Goal: Information Seeking & Learning: Learn about a topic

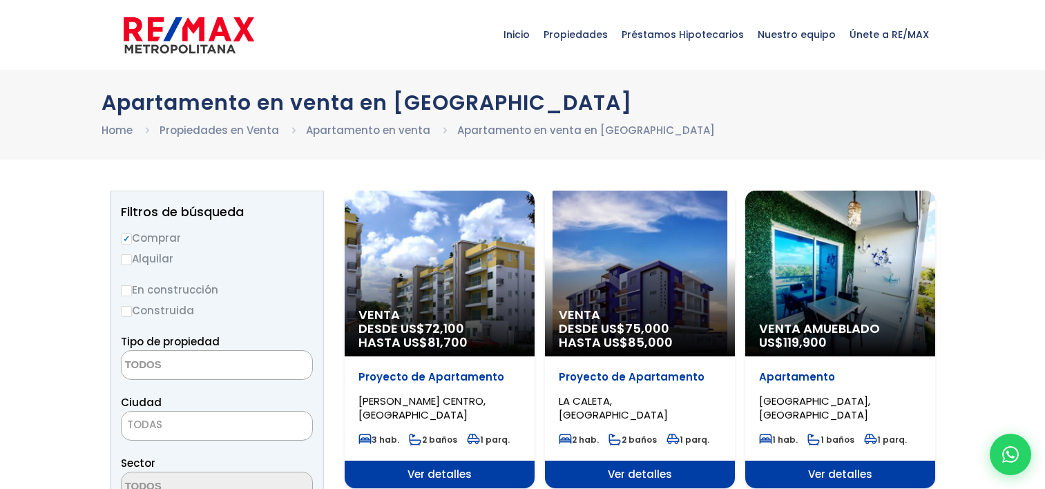
select select
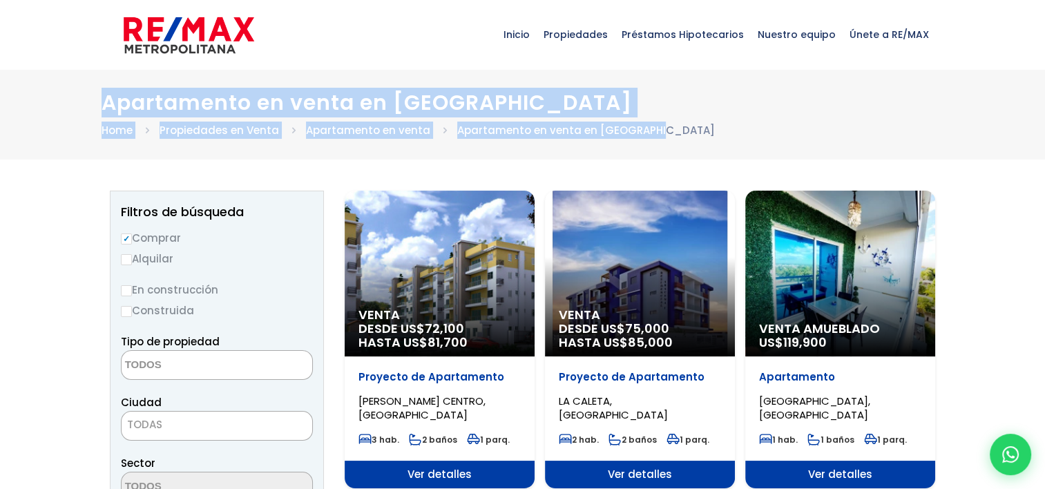
drag, startPoint x: 0, startPoint y: 0, endPoint x: 785, endPoint y: 122, distance: 793.9
click at [785, 122] on div "Apartamento en venta en BOCA CHICA Home Propiedades en Venta Apartamento en ven…" at bounding box center [523, 114] width 843 height 48
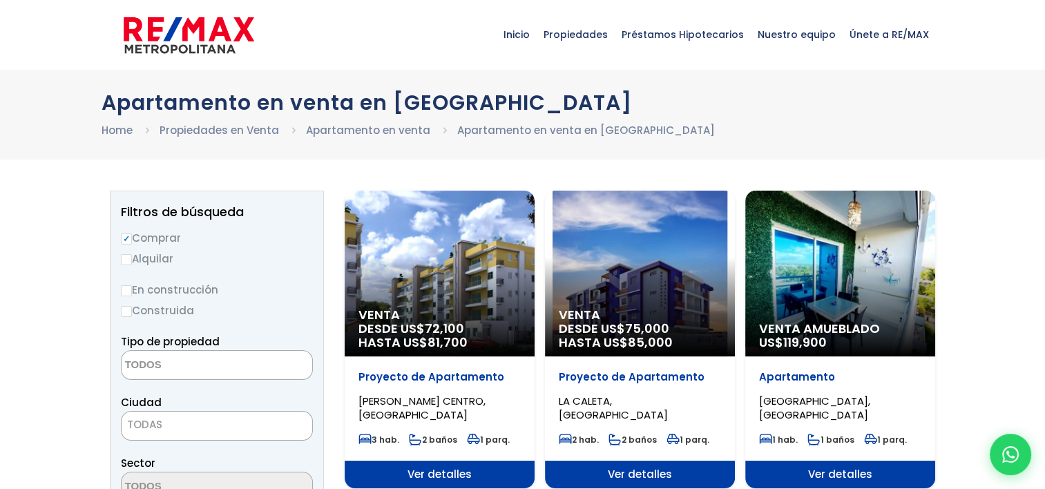
drag, startPoint x: 1030, startPoint y: 240, endPoint x: 1031, endPoint y: 278, distance: 37.3
drag, startPoint x: 1031, startPoint y: 278, endPoint x: 988, endPoint y: 398, distance: 127.8
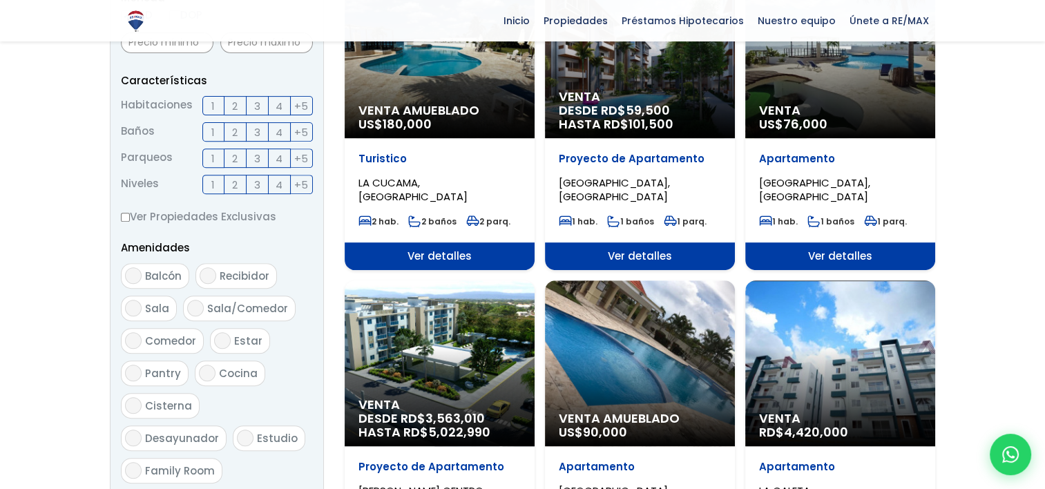
scroll to position [98, 0]
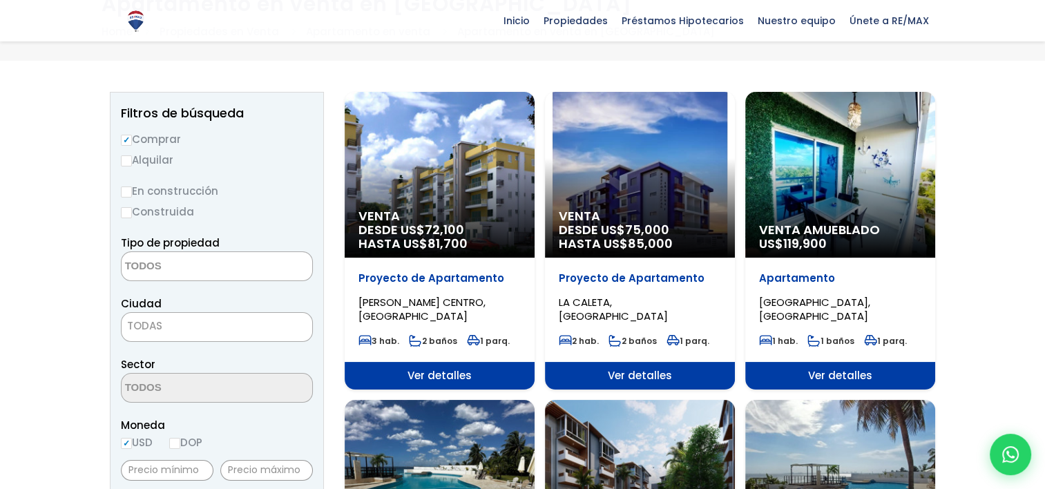
click at [126, 210] on input "Construida" at bounding box center [126, 212] width 11 height 11
radio input "true"
click at [165, 268] on textarea "Search" at bounding box center [189, 267] width 134 height 30
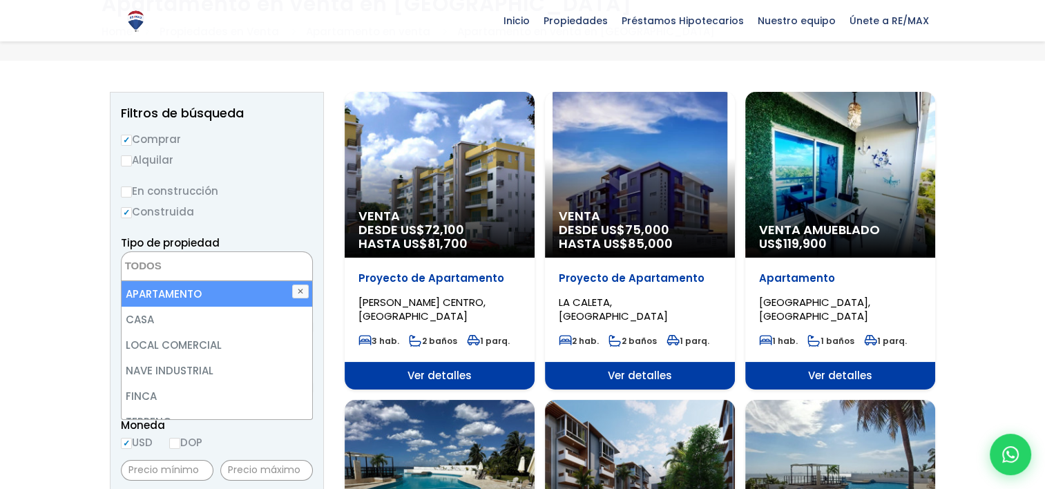
click at [191, 289] on li "APARTAMENTO" at bounding box center [217, 294] width 191 height 26
select select "apartment"
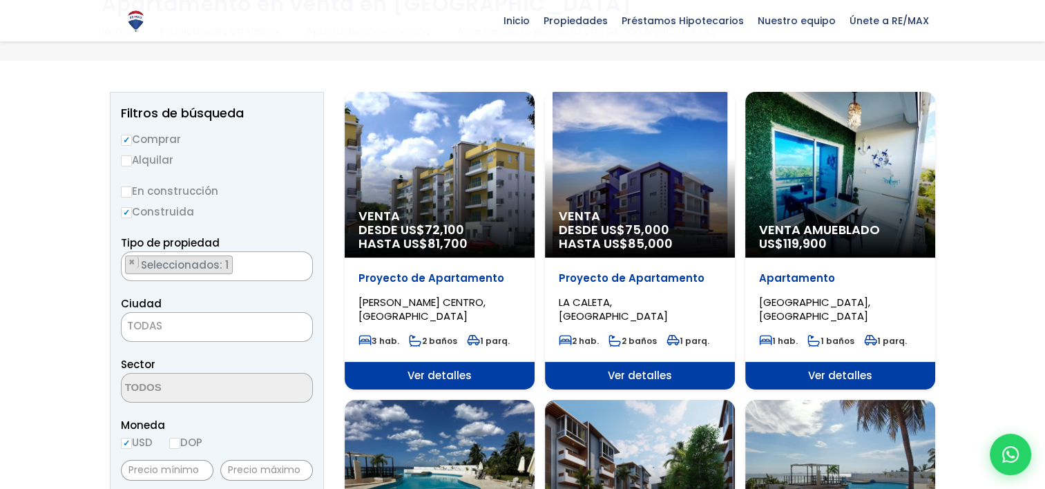
click at [311, 198] on label "En construcción" at bounding box center [217, 190] width 192 height 17
click at [0, 0] on input "En construcción" at bounding box center [0, 0] width 0 height 0
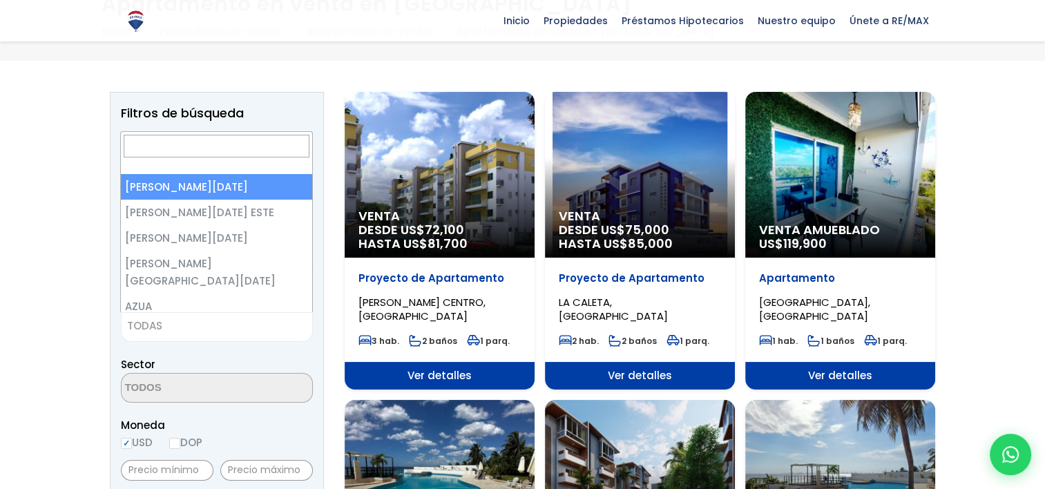
click at [185, 324] on span "TODAS" at bounding box center [217, 325] width 191 height 19
select select "1"
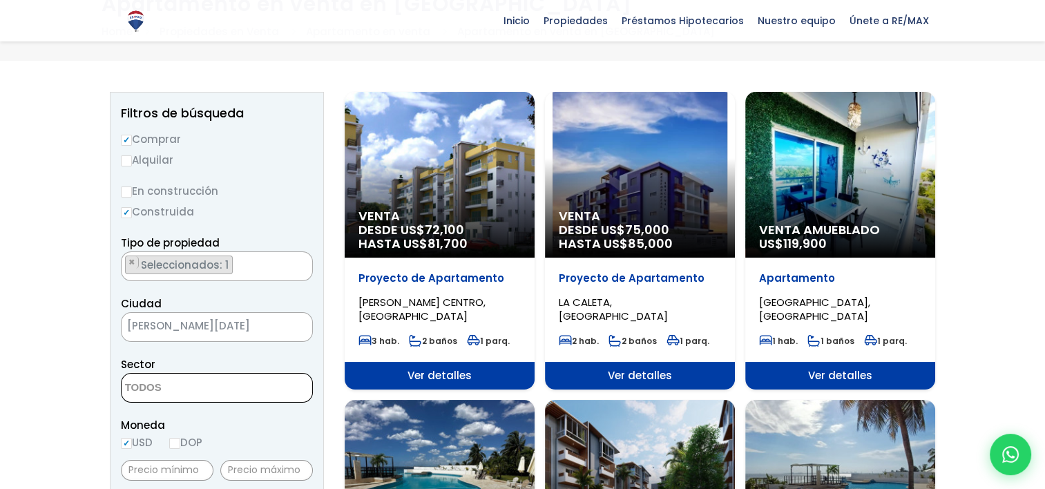
click at [169, 395] on textarea "Search" at bounding box center [189, 389] width 134 height 30
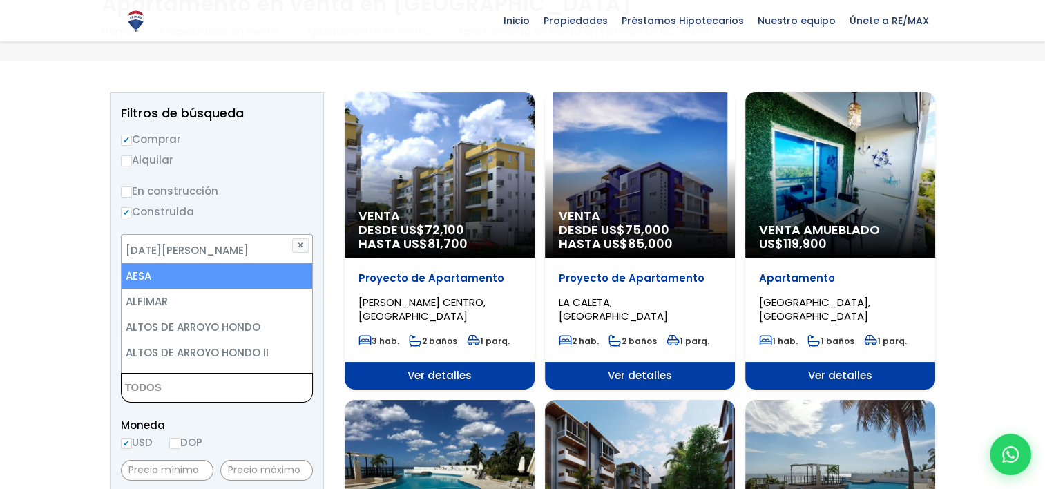
scroll to position [83, 0]
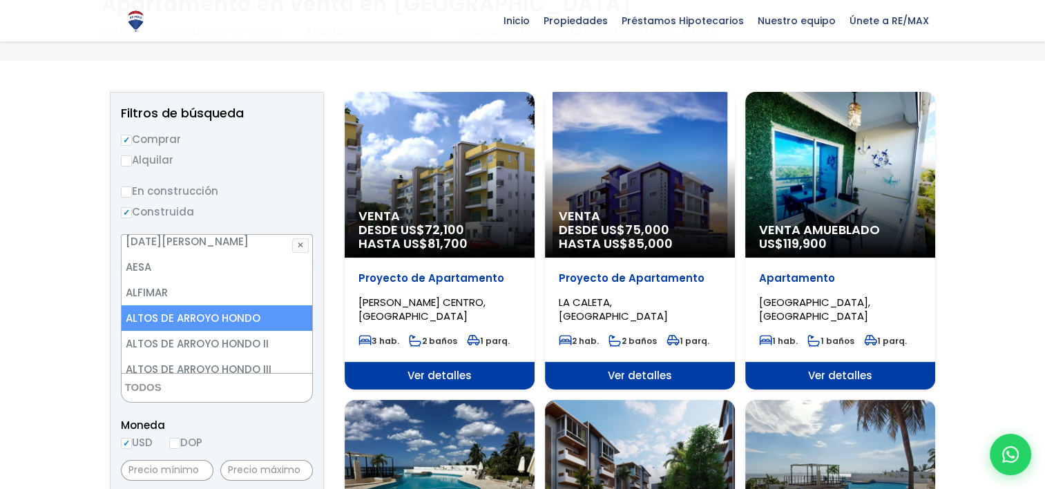
click at [254, 318] on li "ALTOS DE ARROYO HONDO" at bounding box center [217, 318] width 191 height 26
select select "19"
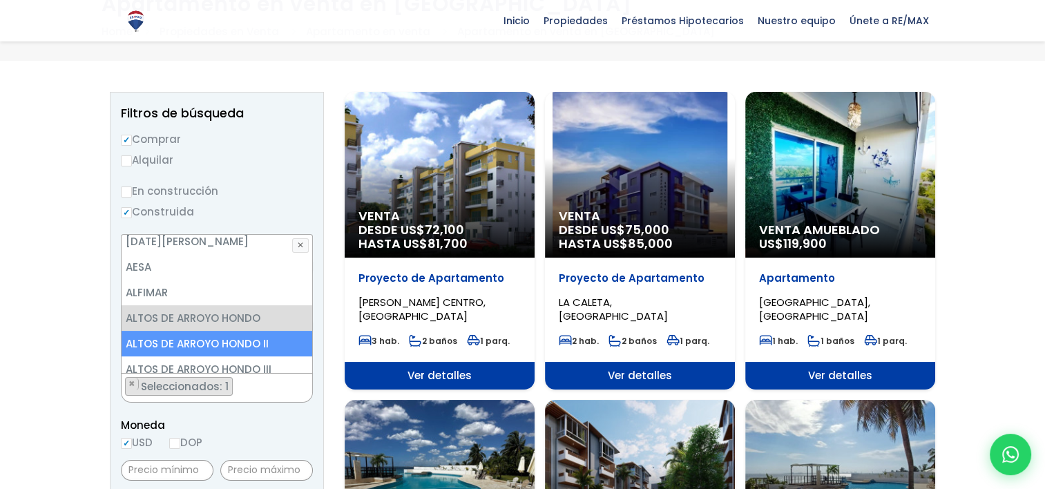
click at [254, 337] on li "ALTOS DE ARROYO HONDO II" at bounding box center [217, 344] width 191 height 26
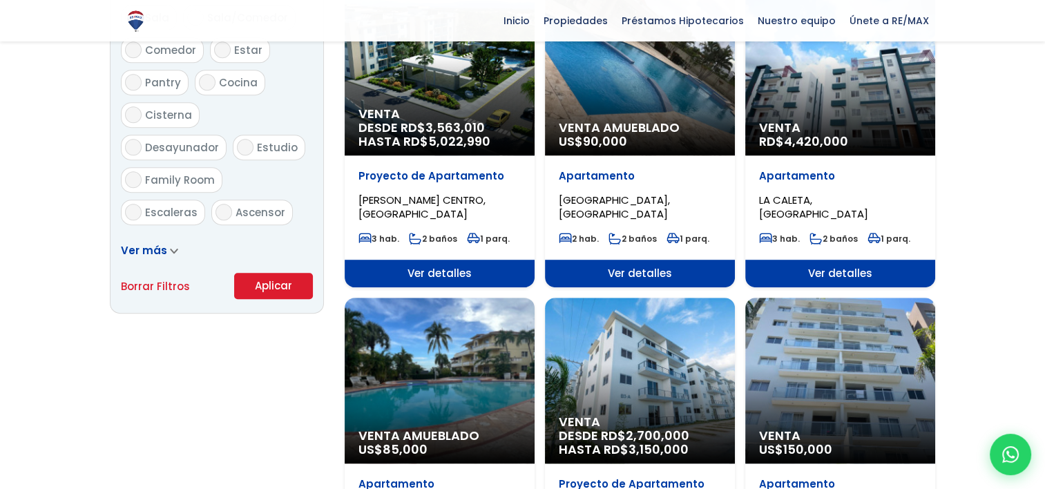
scroll to position [834, 0]
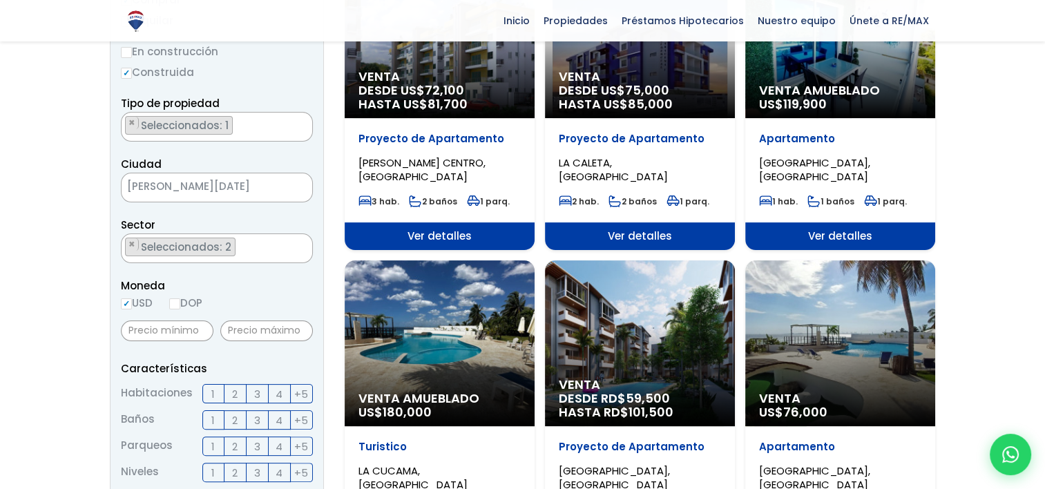
scroll to position [199, 0]
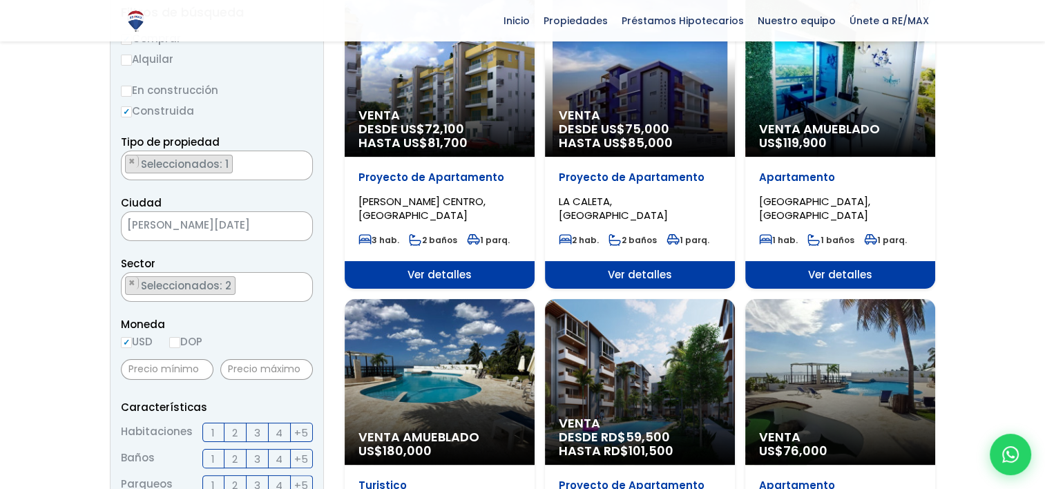
click at [176, 345] on input "DOP" at bounding box center [174, 342] width 11 height 11
radio input "true"
click at [253, 430] on label "3" at bounding box center [258, 432] width 22 height 19
click at [0, 0] on input "3" at bounding box center [0, 0] width 0 height 0
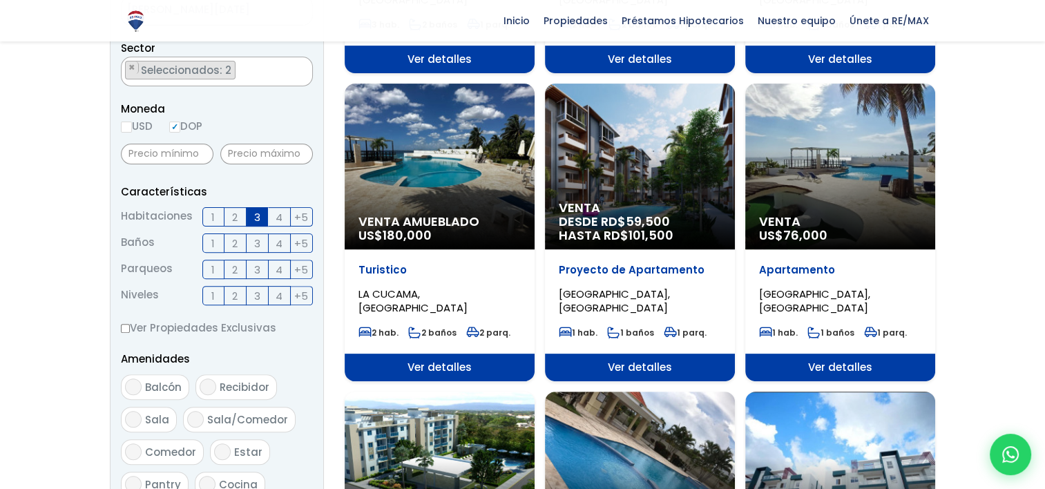
scroll to position [420, 0]
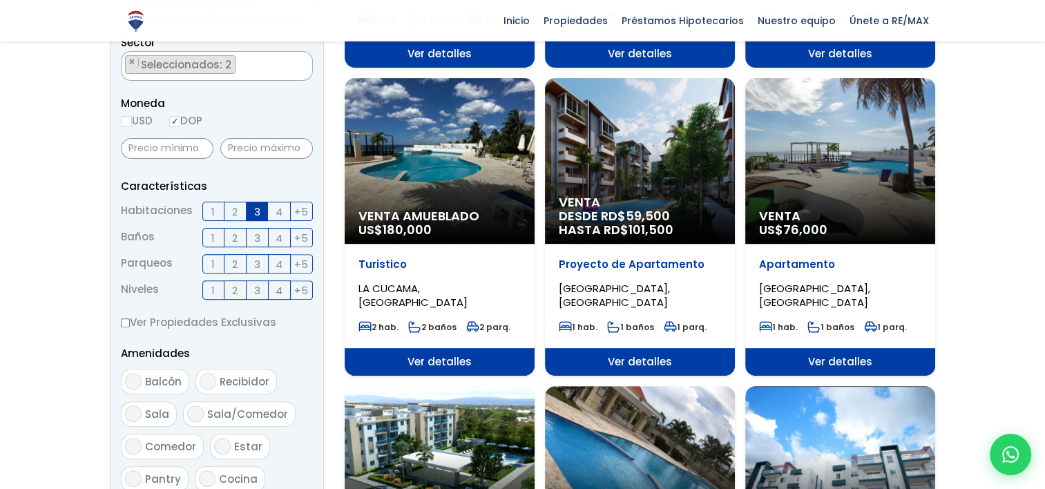
click at [238, 232] on label "2" at bounding box center [235, 237] width 22 height 19
click at [0, 0] on input "2" at bounding box center [0, 0] width 0 height 0
click at [260, 258] on span "3" at bounding box center [257, 264] width 6 height 17
click at [0, 0] on input "3" at bounding box center [0, 0] width 0 height 0
click at [254, 285] on span "3" at bounding box center [257, 290] width 6 height 17
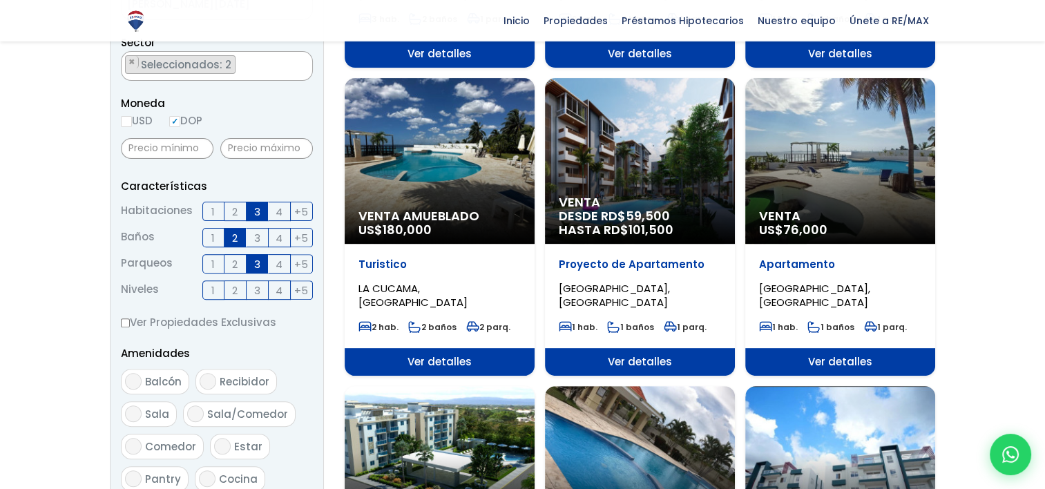
click at [0, 0] on input "3" at bounding box center [0, 0] width 0 height 0
click at [213, 262] on span "1" at bounding box center [212, 264] width 3 height 17
click at [0, 0] on input "1" at bounding box center [0, 0] width 0 height 0
click at [219, 280] on label "1" at bounding box center [213, 289] width 22 height 19
click at [0, 0] on input "1" at bounding box center [0, 0] width 0 height 0
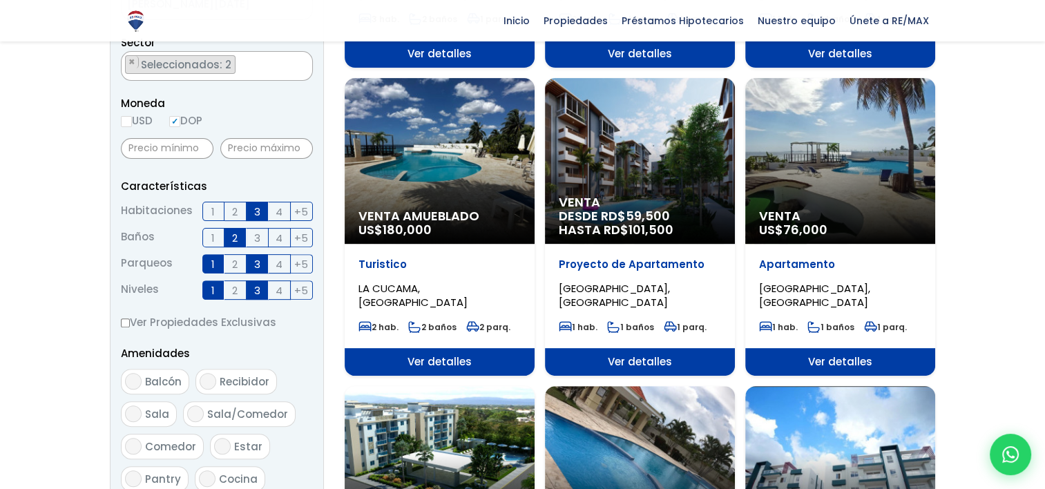
click at [134, 337] on form "Comprar Alquilar En construcción Construida Tipo de propiedad APARTAMENTO CASA …" at bounding box center [217, 252] width 192 height 887
click at [136, 387] on input "Balcón" at bounding box center [133, 381] width 17 height 17
checkbox input "true"
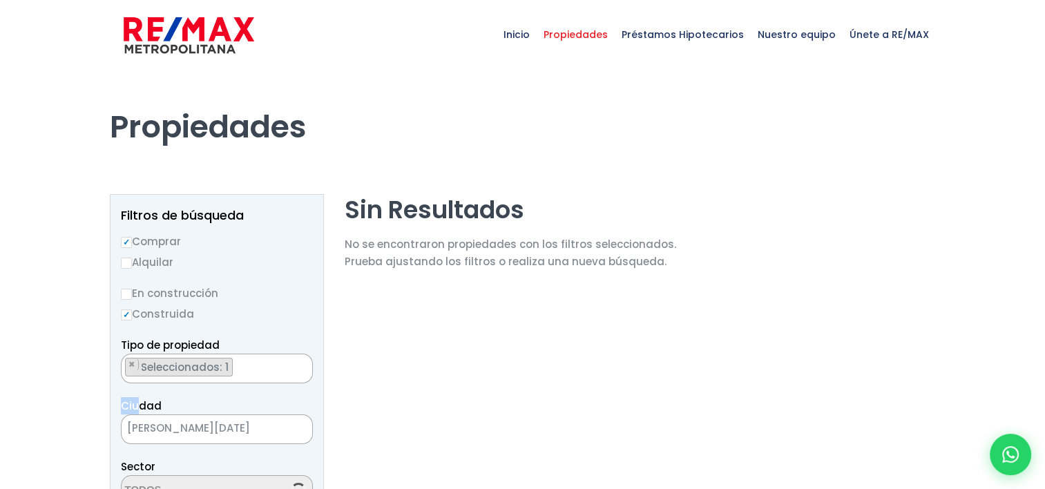
drag, startPoint x: 0, startPoint y: 0, endPoint x: 142, endPoint y: 387, distance: 412.1
select select "19"
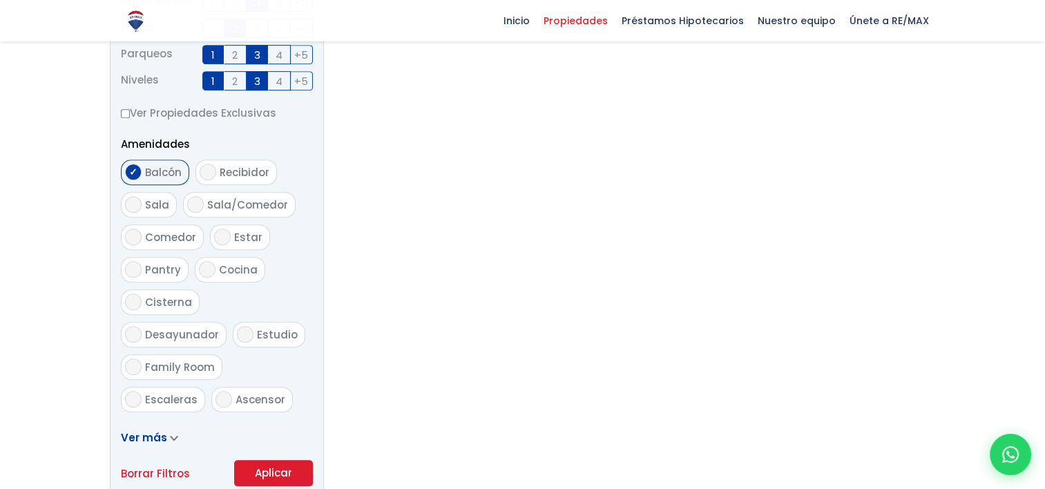
scroll to position [644, 0]
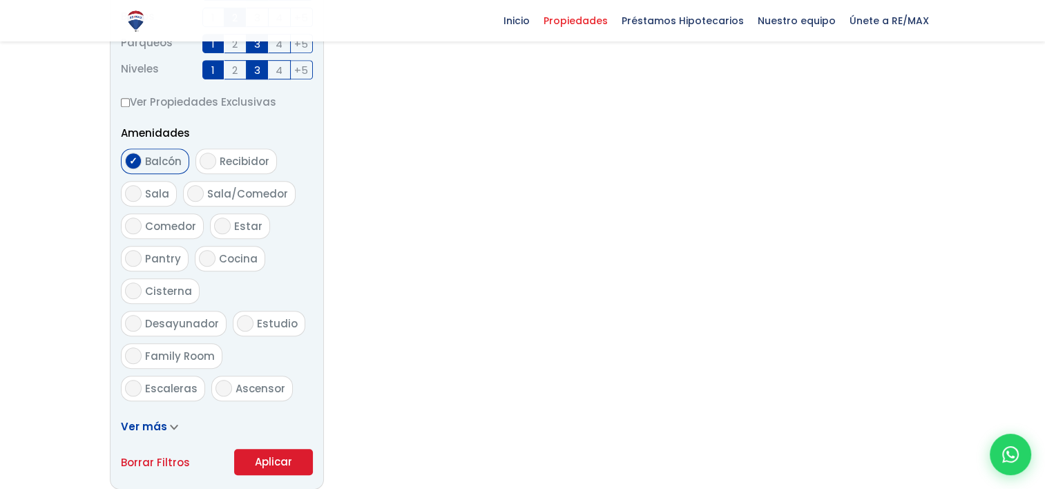
click at [216, 171] on label "Recibidor" at bounding box center [235, 161] width 81 height 26
click at [216, 169] on input "Recibidor" at bounding box center [208, 161] width 17 height 17
checkbox input "true"
drag, startPoint x: 207, startPoint y: 199, endPoint x: 156, endPoint y: 193, distance: 51.5
click at [156, 193] on ul "Balcón Recibidor Sala Sala/Comedor Comedor Estar Pantry Cocina" at bounding box center [217, 276] width 192 height 256
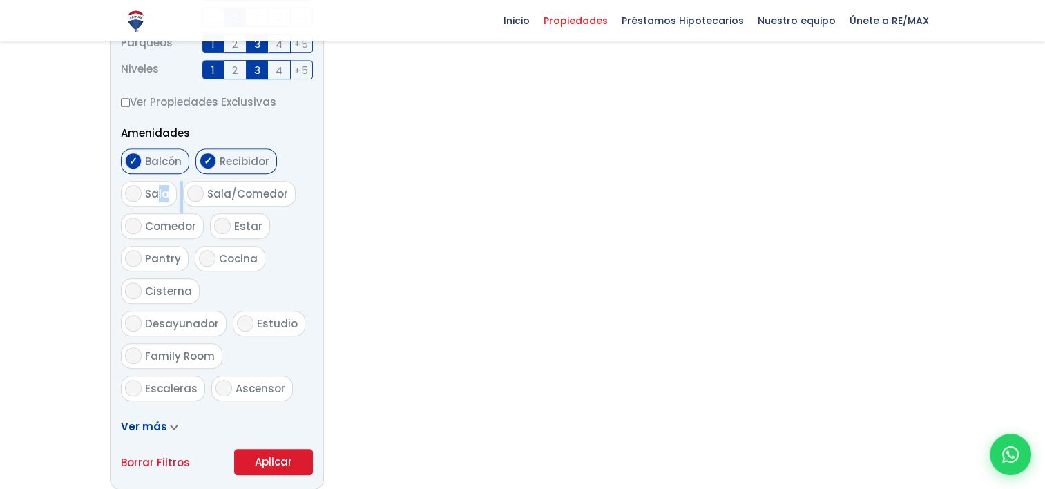
click at [156, 193] on span "Sala" at bounding box center [157, 193] width 24 height 15
click at [142, 193] on input "Sala" at bounding box center [133, 193] width 17 height 17
checkbox input "true"
click at [184, 229] on span "Comedor" at bounding box center [170, 226] width 51 height 15
click at [142, 229] on input "Comedor" at bounding box center [133, 226] width 17 height 17
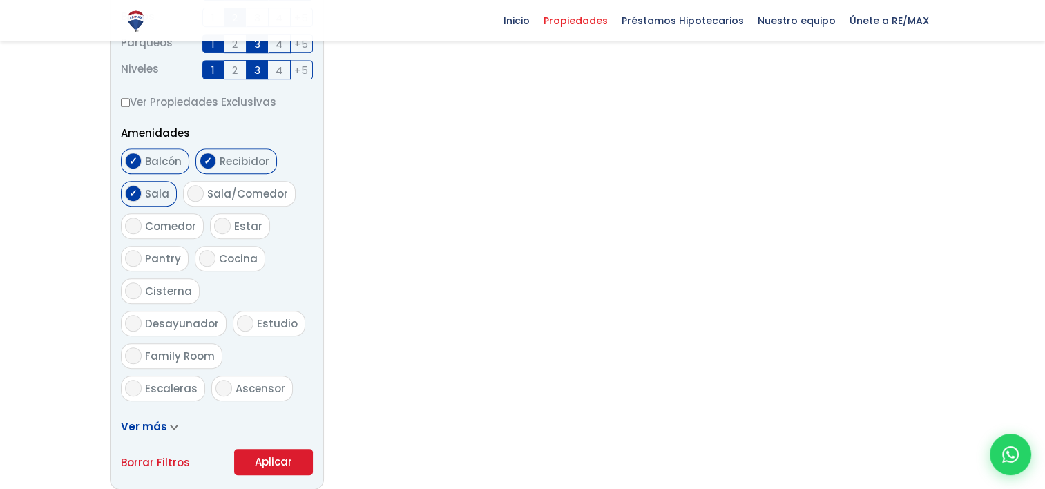
checkbox input "true"
click at [221, 232] on input "Estar" at bounding box center [222, 226] width 17 height 17
checkbox input "true"
click at [212, 253] on label "Cocina" at bounding box center [230, 259] width 70 height 26
click at [212, 253] on input "Cocina" at bounding box center [207, 258] width 17 height 17
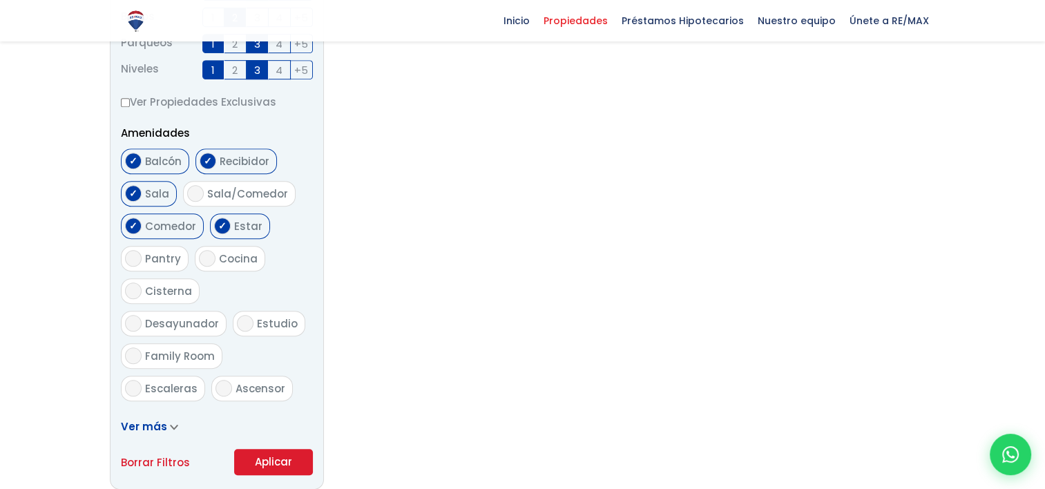
checkbox input "true"
click at [135, 256] on input "Pantry" at bounding box center [133, 258] width 17 height 17
checkbox input "true"
click at [135, 302] on label "Cisterna" at bounding box center [160, 291] width 79 height 26
click at [135, 299] on input "Cisterna" at bounding box center [133, 290] width 17 height 17
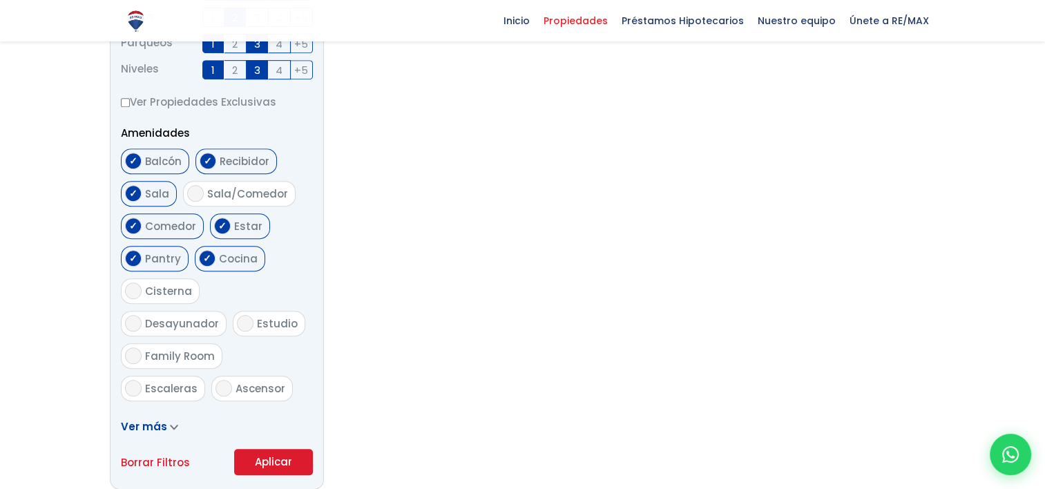
checkbox input "true"
click at [213, 311] on label "Desayunador" at bounding box center [174, 324] width 106 height 26
click at [142, 315] on input "Desayunador" at bounding box center [133, 323] width 17 height 17
checkbox input "true"
click at [142, 347] on input "Family Room" at bounding box center [133, 355] width 17 height 17
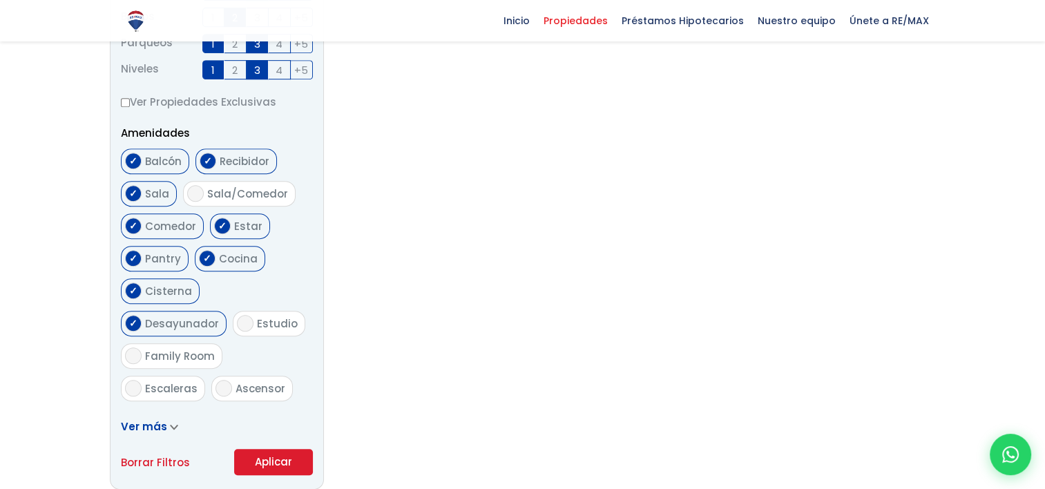
checkbox input "true"
click at [233, 311] on label "Estudio" at bounding box center [269, 324] width 73 height 26
click at [237, 315] on input "Estudio" at bounding box center [245, 323] width 17 height 17
checkbox input "true"
click at [149, 381] on span "Escaleras" at bounding box center [171, 388] width 52 height 15
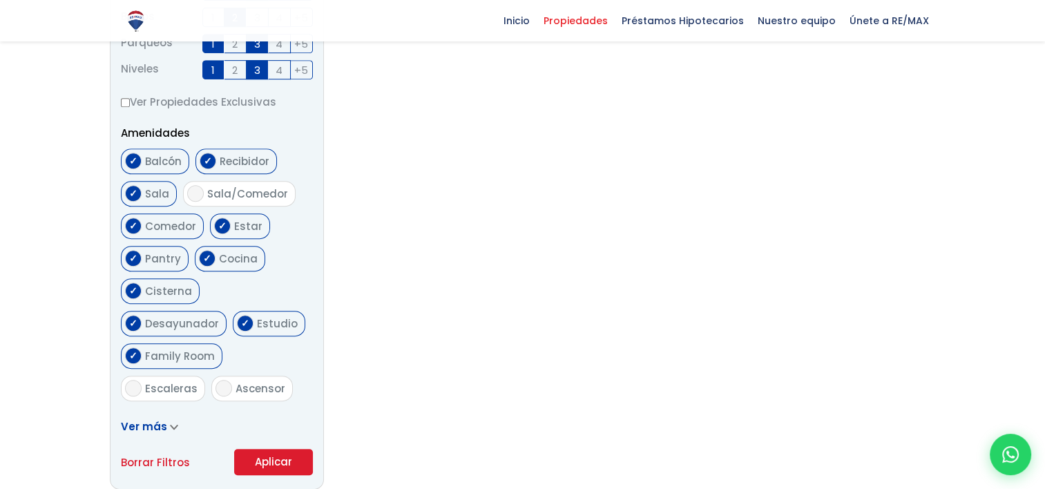
click at [142, 380] on input "Escaleras" at bounding box center [133, 388] width 17 height 17
checkbox input "true"
click at [220, 380] on input "Ascensor" at bounding box center [223, 388] width 17 height 17
checkbox input "true"
click at [191, 414] on span "Terraza techada" at bounding box center [190, 421] width 91 height 15
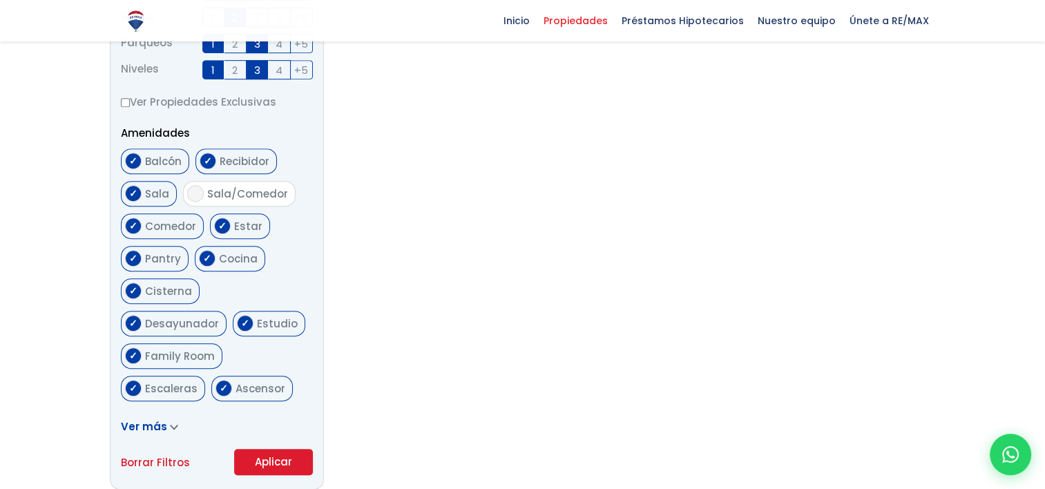
click at [142, 412] on input "Terraza techada" at bounding box center [133, 420] width 17 height 17
checkbox input "true"
click at [284, 457] on button "Aplicar" at bounding box center [273, 462] width 79 height 26
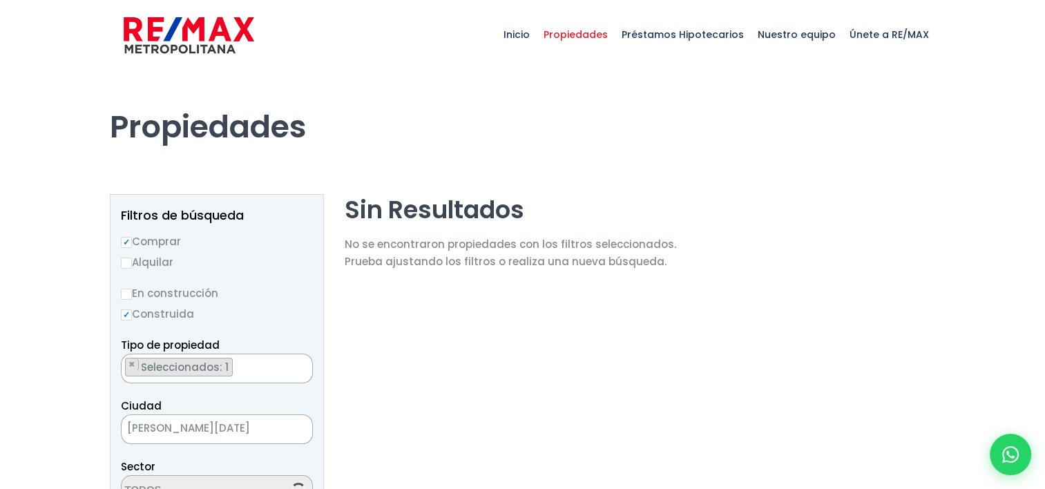
scroll to position [112, 0]
select select "19"
click at [525, 39] on span "Inicio" at bounding box center [517, 34] width 40 height 41
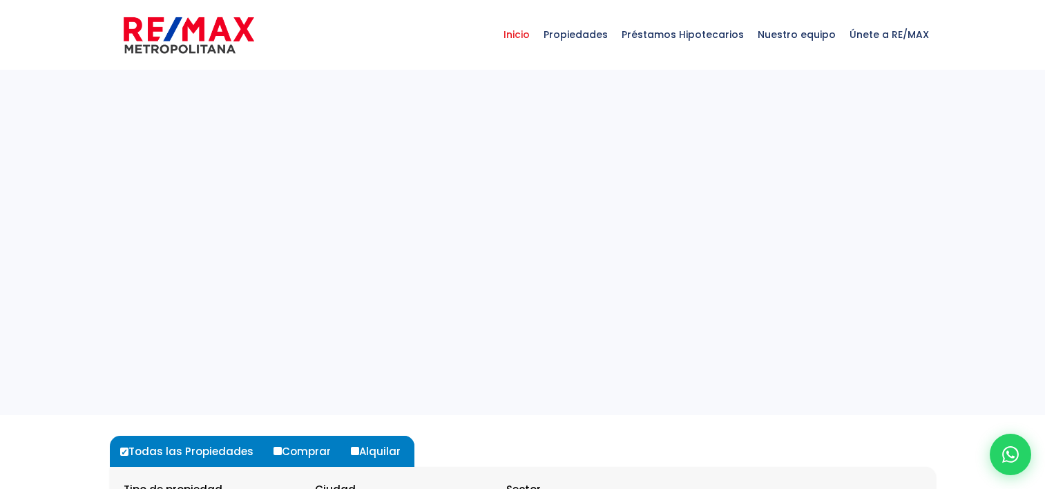
select select
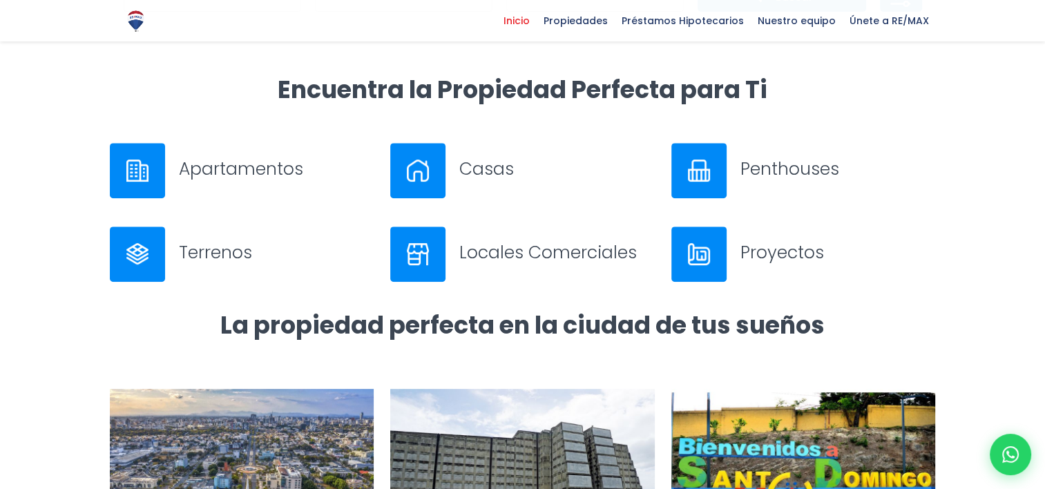
scroll to position [525, 0]
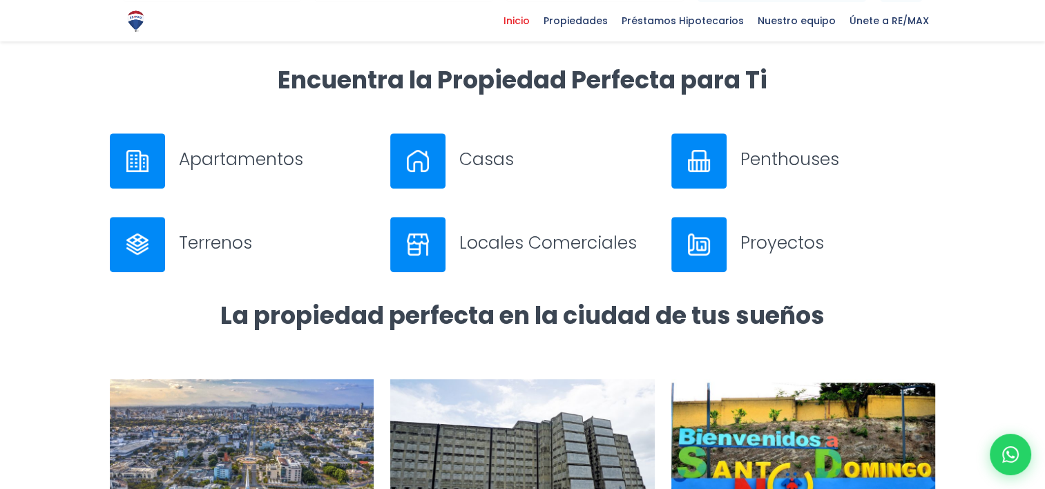
click at [133, 157] on img at bounding box center [137, 161] width 22 height 22
click at [271, 147] on h3 "Apartamentos" at bounding box center [276, 159] width 195 height 24
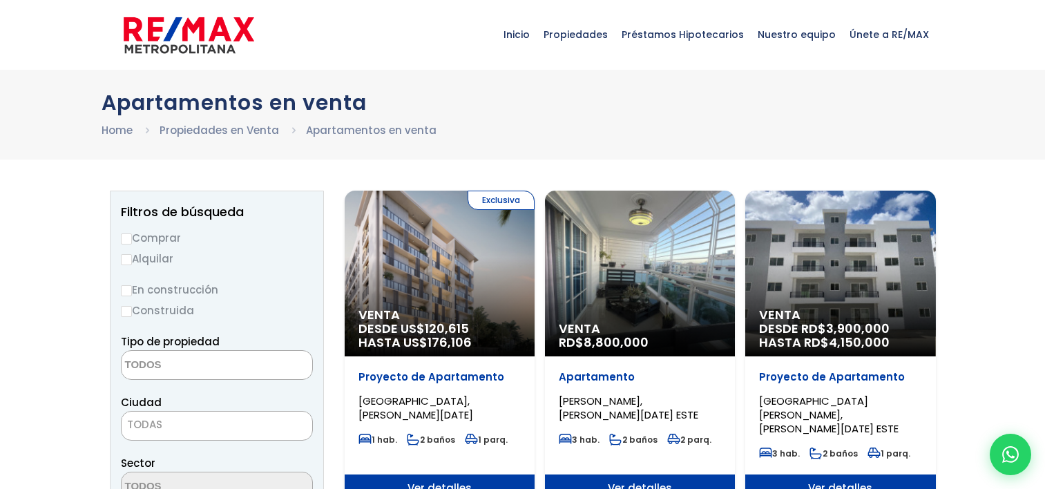
select select
click at [124, 239] on input "Comprar" at bounding box center [126, 238] width 11 height 11
radio input "true"
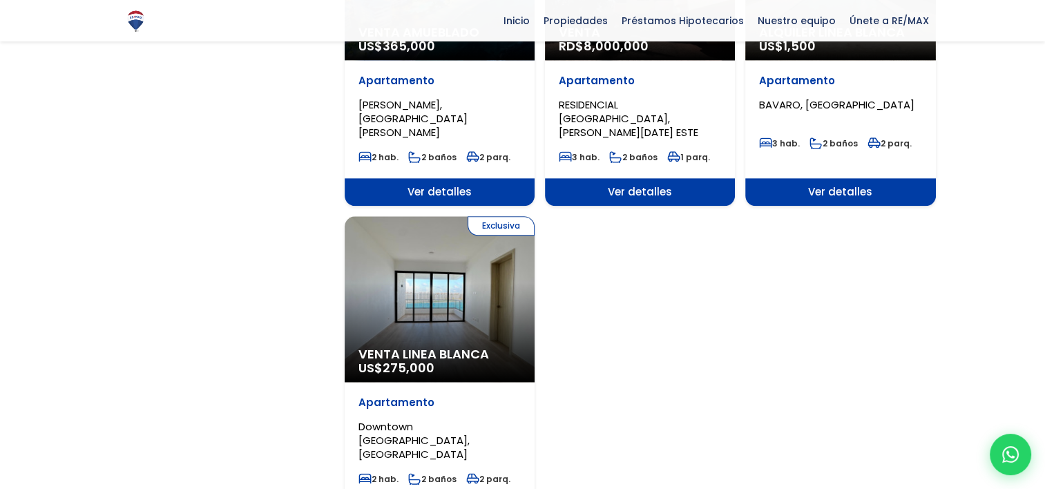
scroll to position [1597, 0]
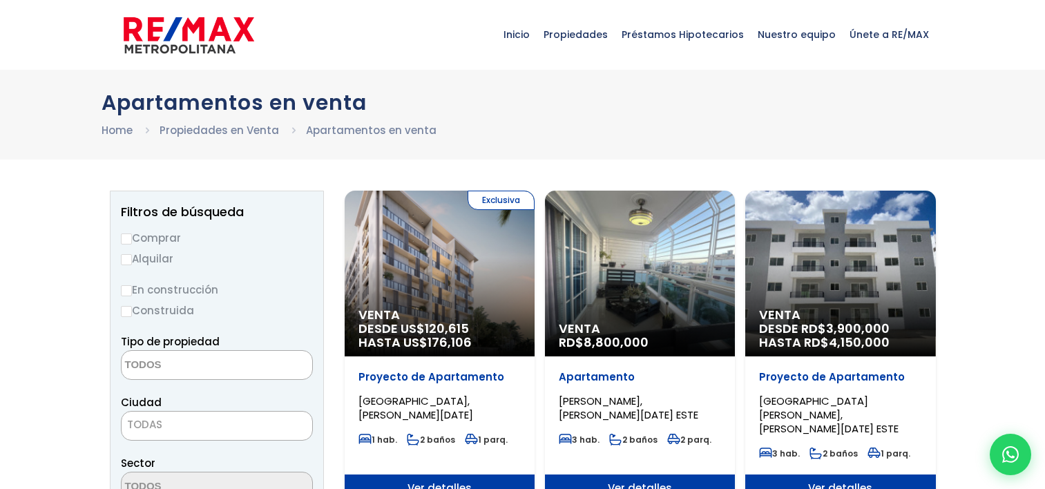
select select
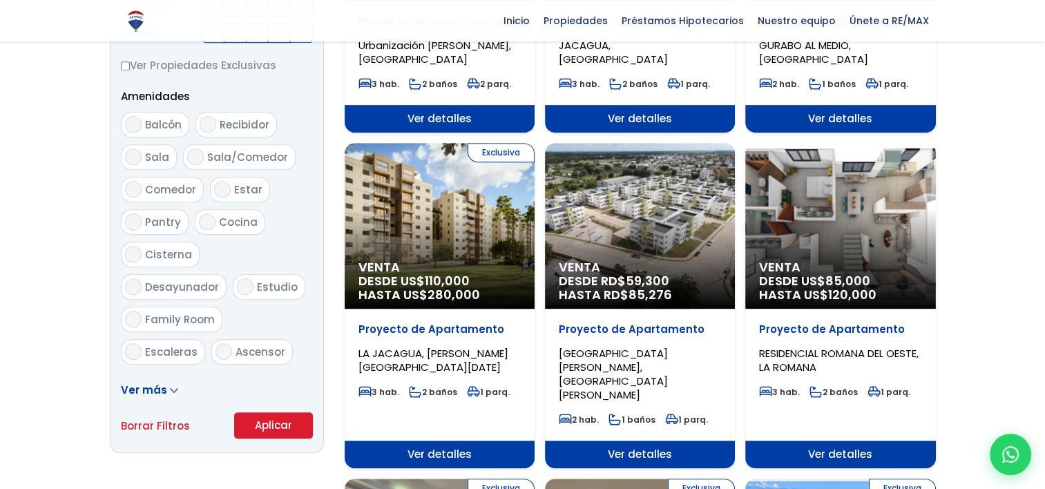
scroll to position [691, 0]
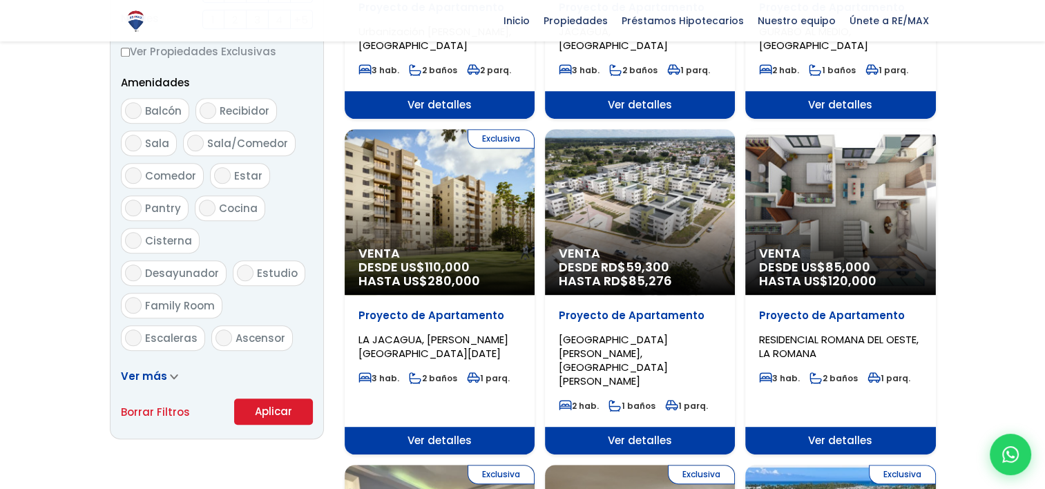
click at [287, 403] on button "Aplicar" at bounding box center [273, 411] width 79 height 26
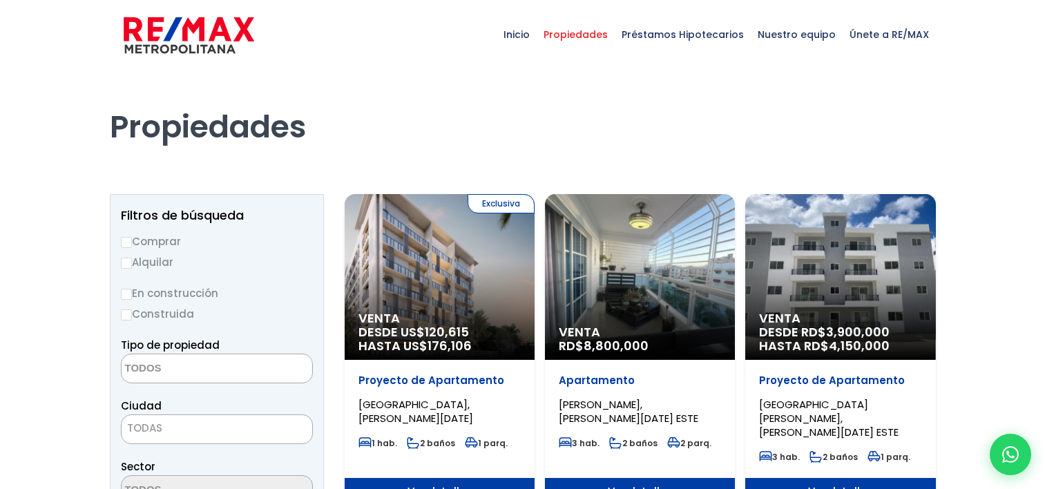
select select
click at [122, 242] on input "Comprar" at bounding box center [126, 242] width 11 height 11
radio input "true"
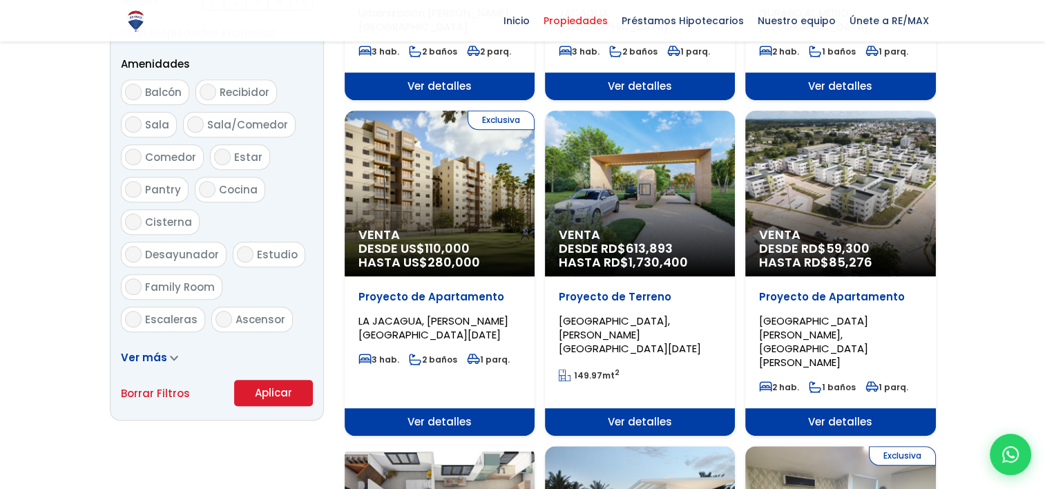
scroll to position [759, 0]
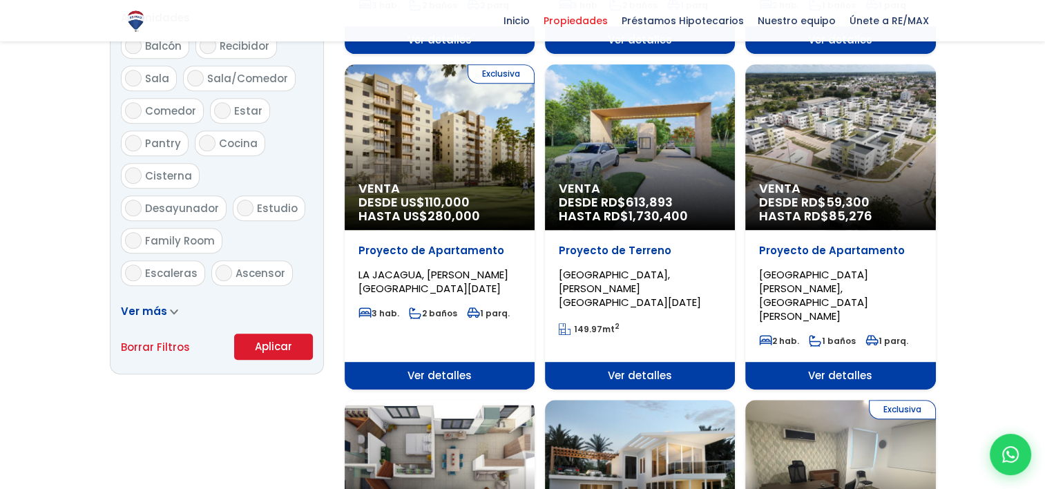
click at [296, 340] on button "Aplicar" at bounding box center [273, 347] width 79 height 26
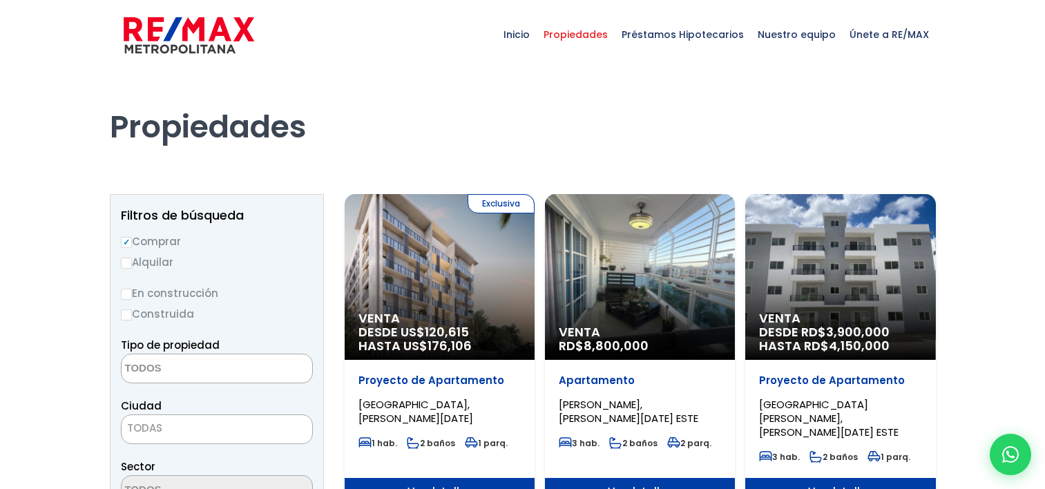
select select
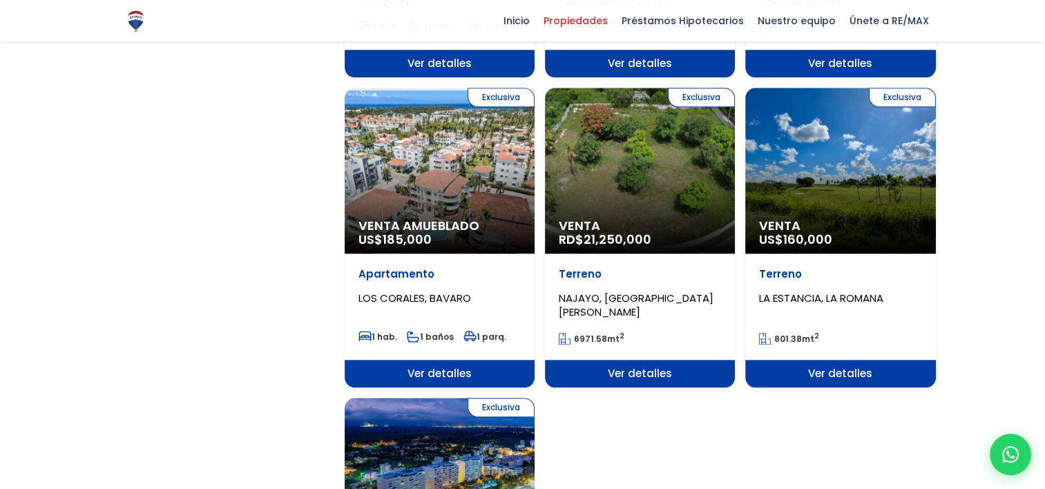
scroll to position [1409, 0]
